Goal: Task Accomplishment & Management: Complete application form

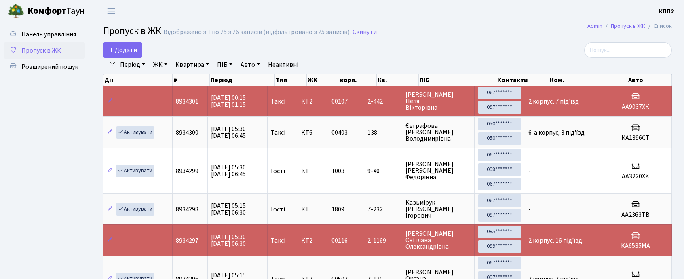
select select "25"
click at [123, 44] on link "Додати" at bounding box center [122, 49] width 39 height 15
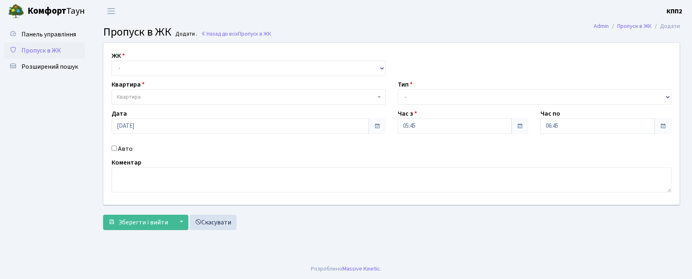
click at [125, 53] on div "ЖК - КТ, вул. Регенераторна, 4 КТ2, просп. [STREET_ADDRESS] [STREET_ADDRESS] [P…" at bounding box center [248, 63] width 286 height 25
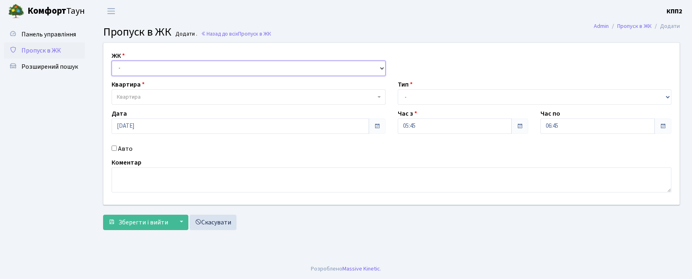
drag, startPoint x: 133, startPoint y: 64, endPoint x: 139, endPoint y: 75, distance: 12.5
click at [135, 68] on select "- КТ, вул. Регенераторна, 4 КТ2, просп. Соборності, 17 КТ3, вул. Березнева, 16 …" at bounding box center [249, 68] width 274 height 15
select select "295"
click at [112, 61] on select "- КТ, вул. Регенераторна, 4 КТ2, просп. Соборності, 17 КТ3, вул. Березнева, 16 …" at bounding box center [249, 68] width 274 height 15
select select
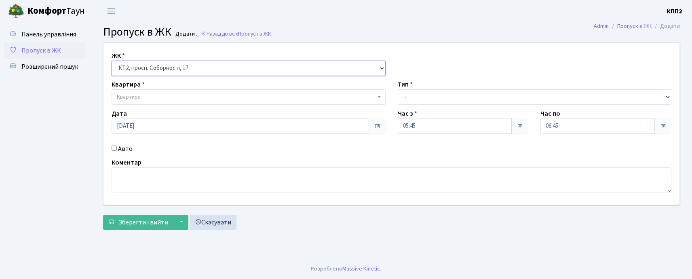
click at [165, 65] on select "- КТ, вул. Регенераторна, 4 КТ2, просп. Соборності, 17 КТ3, вул. Березнева, 16 …" at bounding box center [249, 68] width 274 height 15
select select "271"
click at [112, 61] on select "- КТ, вул. Регенераторна, 4 КТ2, просп. Соборності, 17 КТ3, вул. Березнева, 16 …" at bounding box center [249, 68] width 274 height 15
select select
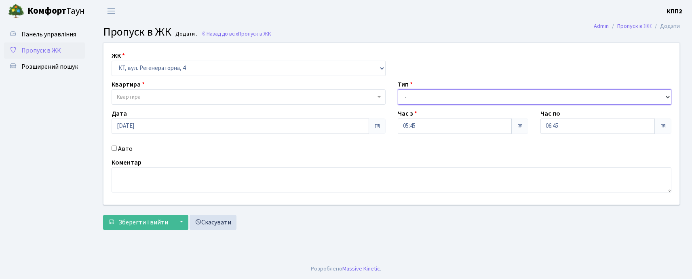
drag, startPoint x: 415, startPoint y: 91, endPoint x: 419, endPoint y: 102, distance: 12.2
click at [416, 94] on select "- Доставка Таксі Гості Сервіс" at bounding box center [535, 96] width 274 height 15
select select "2"
click at [398, 89] on select "- Доставка Таксі Гості Сервіс" at bounding box center [535, 96] width 274 height 15
click at [116, 150] on input "Авто" at bounding box center [114, 147] width 5 height 5
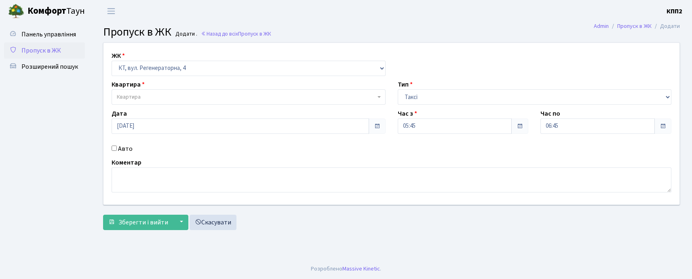
checkbox input "true"
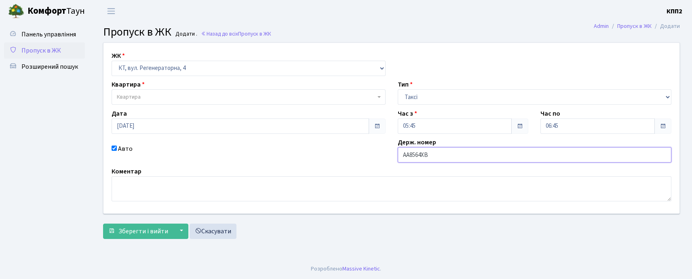
type input "АА8564ХВ"
click at [132, 87] on label "Квартира" at bounding box center [128, 85] width 33 height 10
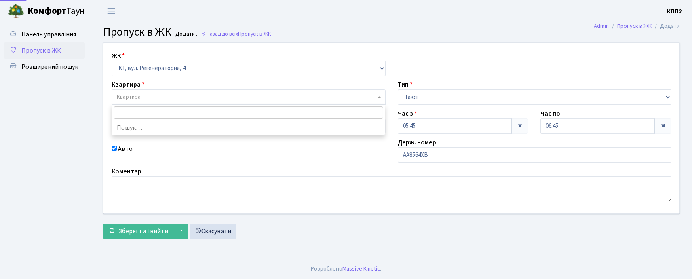
click at [136, 98] on span "Квартира" at bounding box center [129, 97] width 24 height 8
click at [114, 114] on input "235" at bounding box center [248, 112] width 269 height 13
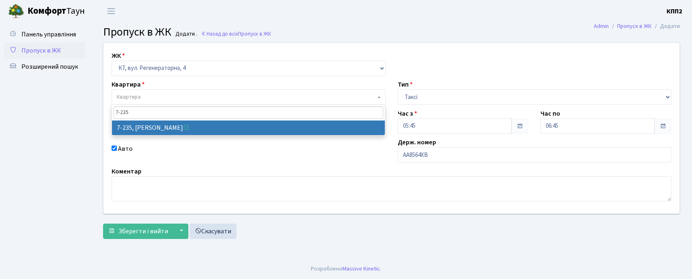
type input "7-235"
select select "4931"
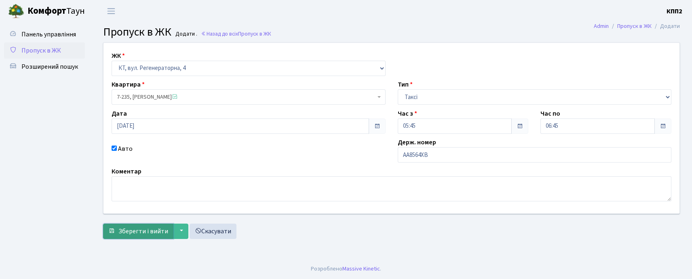
click at [135, 229] on span "Зберегти і вийти" at bounding box center [143, 231] width 50 height 9
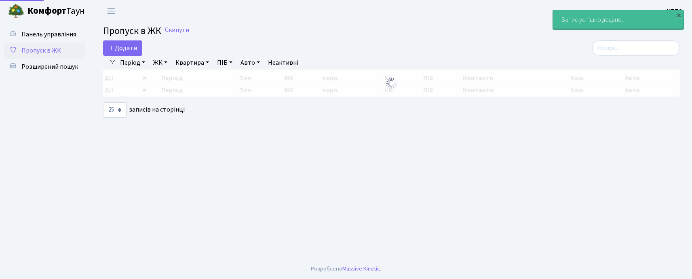
select select "25"
